Goal: Task Accomplishment & Management: Use online tool/utility

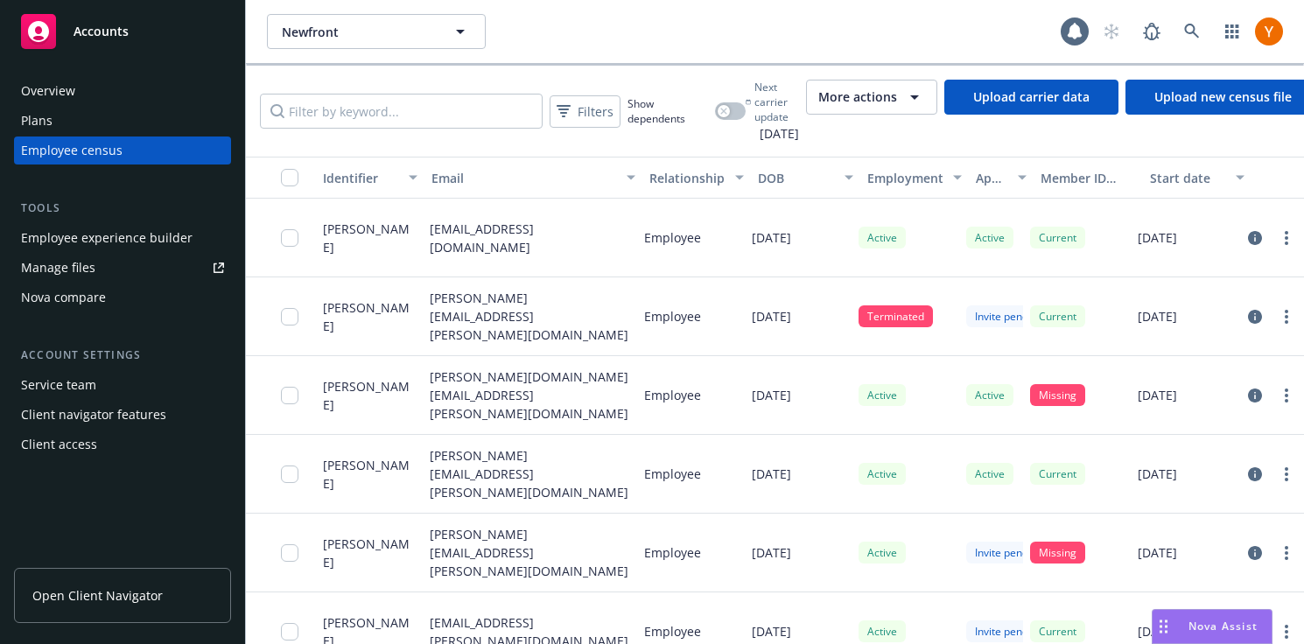
click at [897, 98] on span "More actions" at bounding box center [858, 97] width 79 height 18
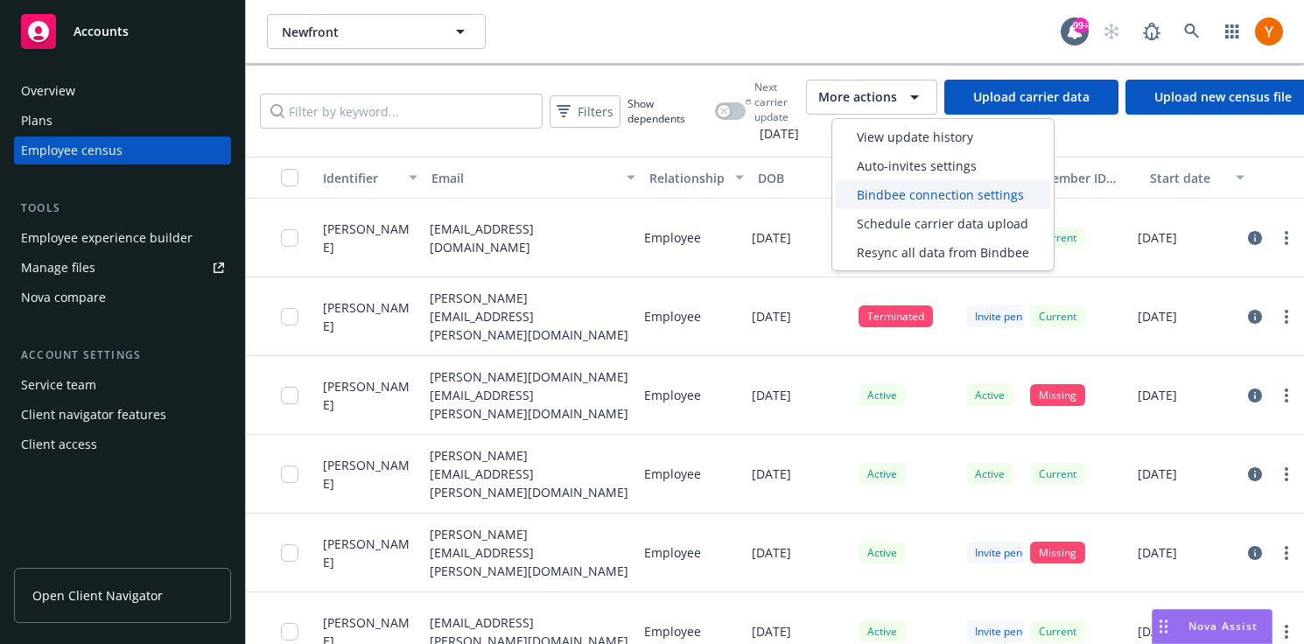
click at [901, 188] on span "Bindbee connection settings" at bounding box center [940, 195] width 167 height 18
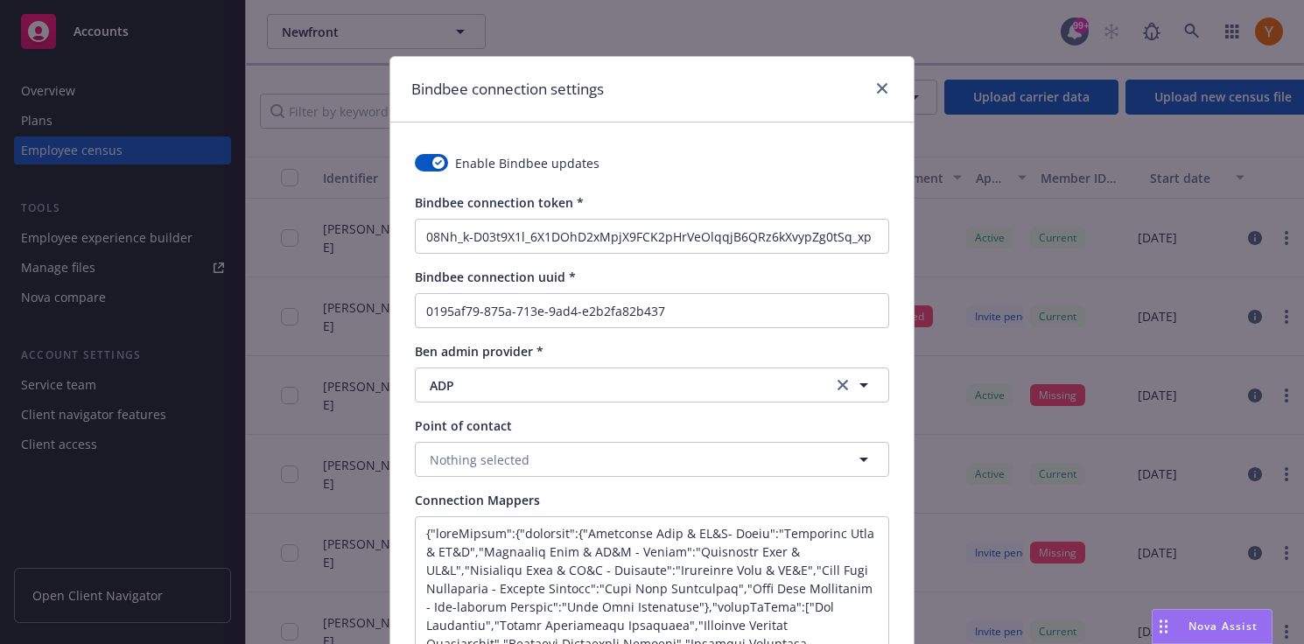
click at [879, 76] on div "Bindbee connection settings" at bounding box center [651, 90] width 523 height 66
click at [879, 91] on icon "close" at bounding box center [882, 88] width 11 height 11
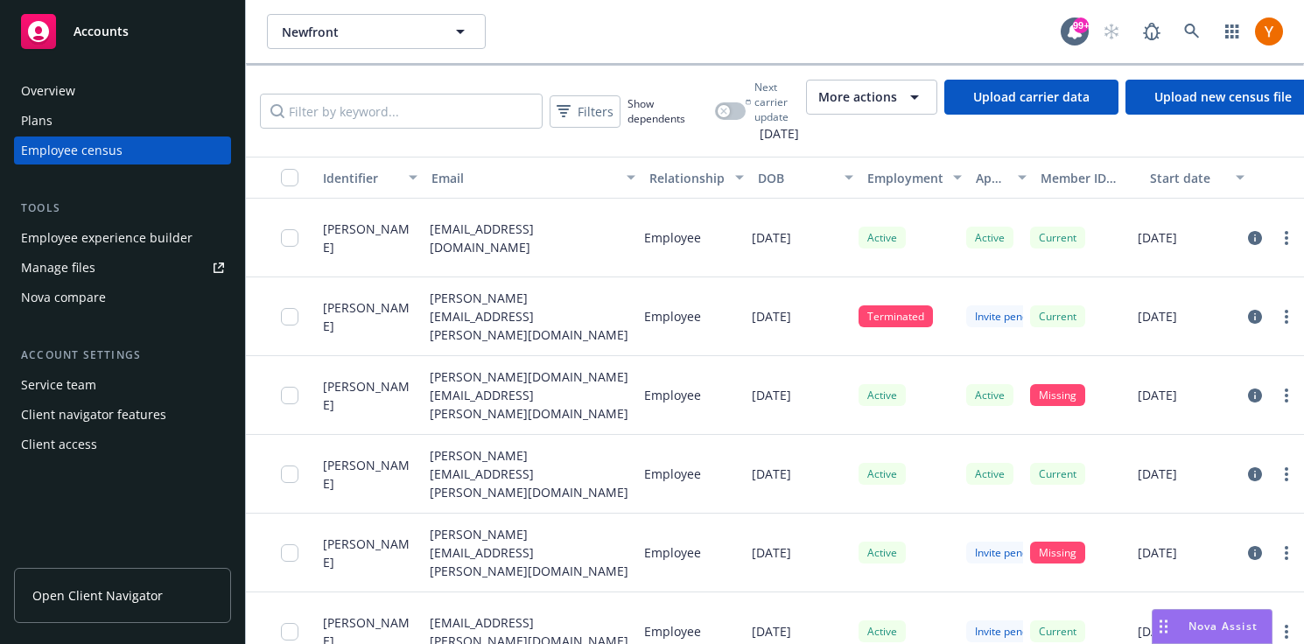
click at [896, 91] on span "More actions" at bounding box center [858, 97] width 79 height 18
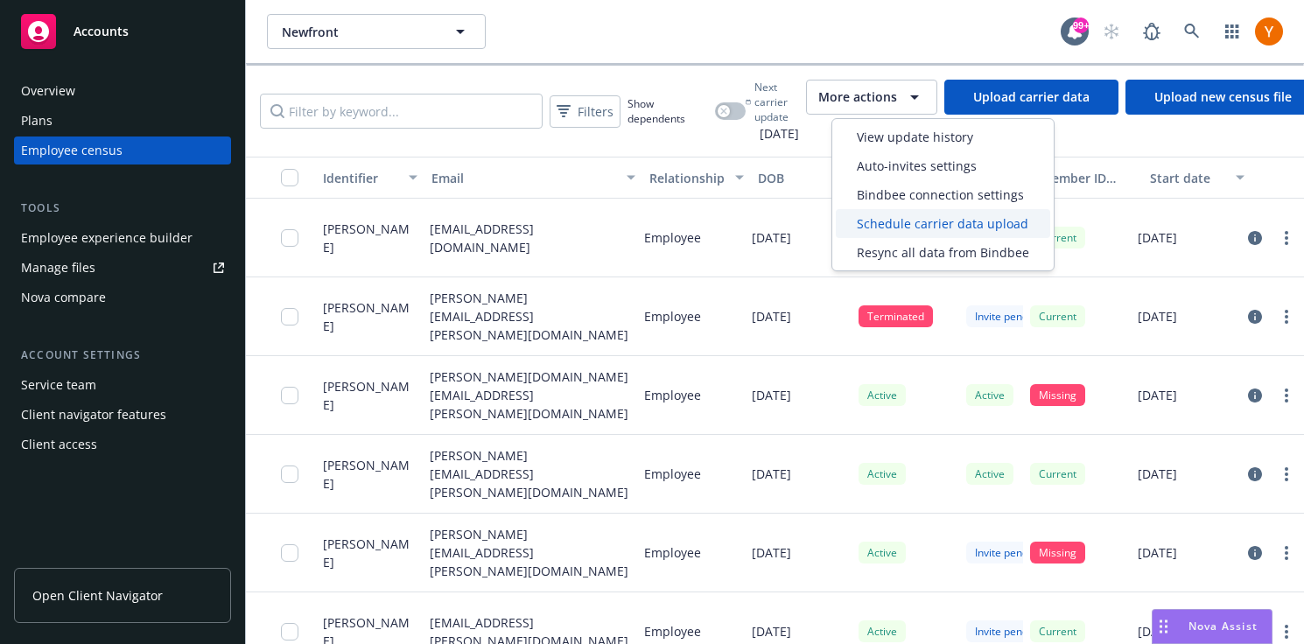
click at [892, 222] on span "Schedule carrier data upload" at bounding box center [943, 223] width 172 height 18
